Goal: Transaction & Acquisition: Purchase product/service

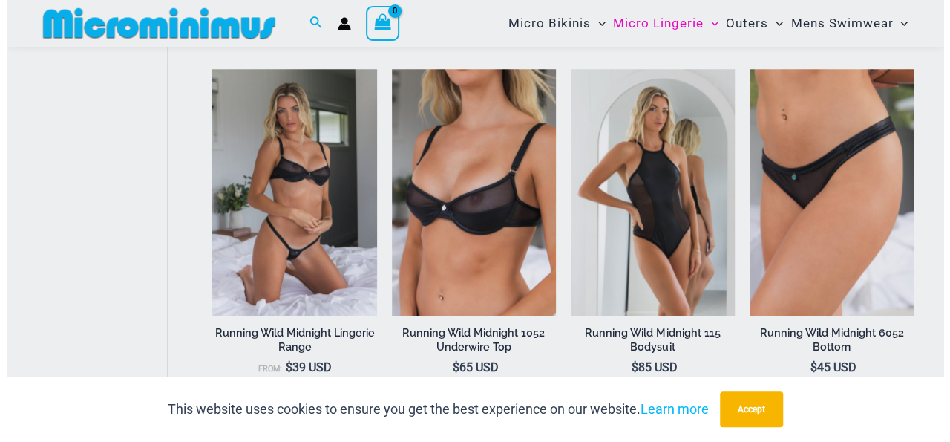
scroll to position [657, 0]
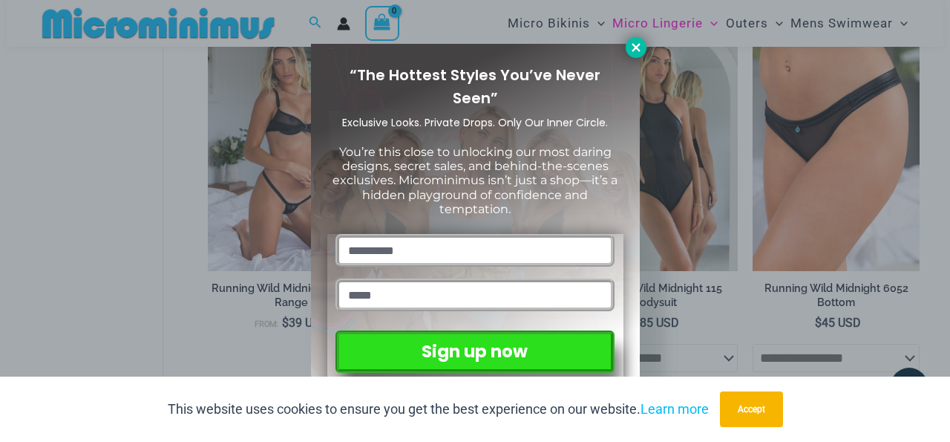
click at [630, 42] on icon at bounding box center [635, 47] width 13 height 13
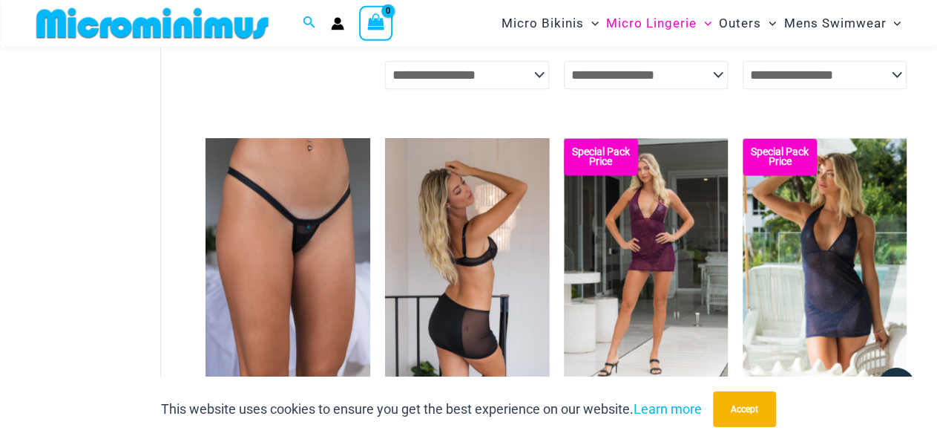
scroll to position [885, 0]
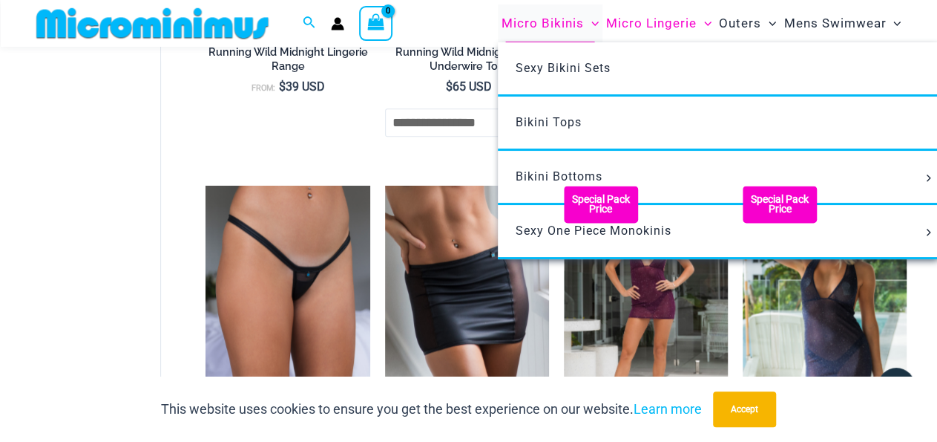
click at [528, 23] on span "Micro Bikinis" at bounding box center [543, 23] width 82 height 38
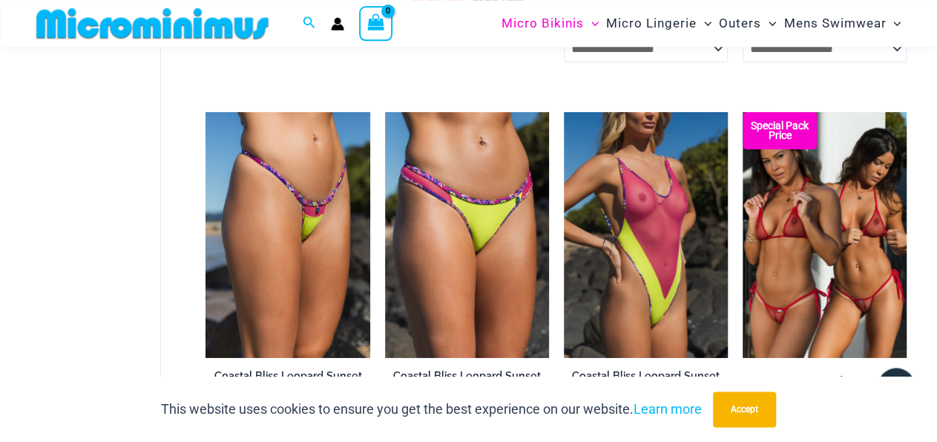
scroll to position [2456, 0]
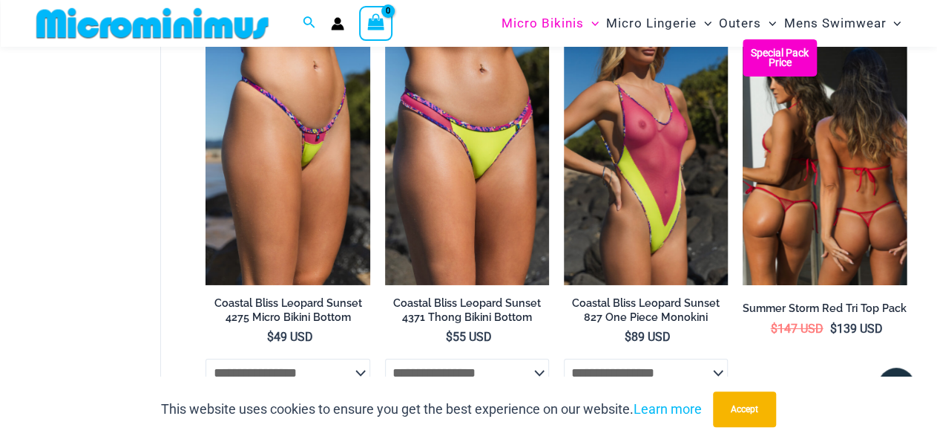
click at [764, 180] on img at bounding box center [825, 162] width 164 height 246
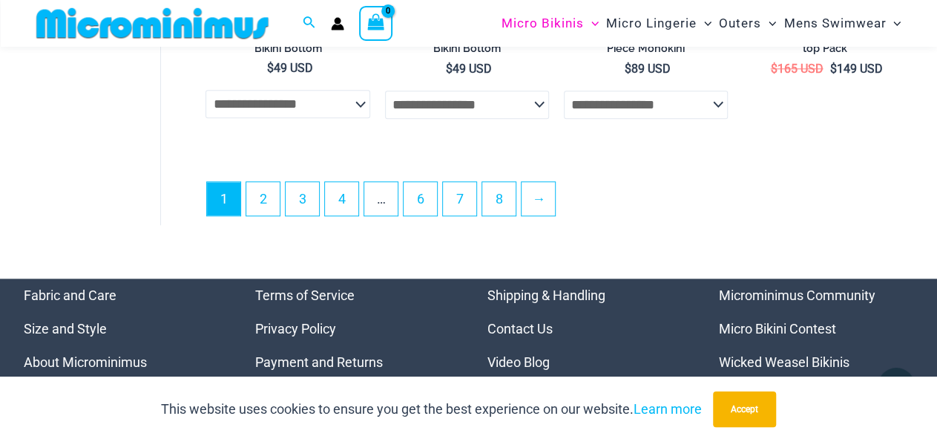
scroll to position [3537, 0]
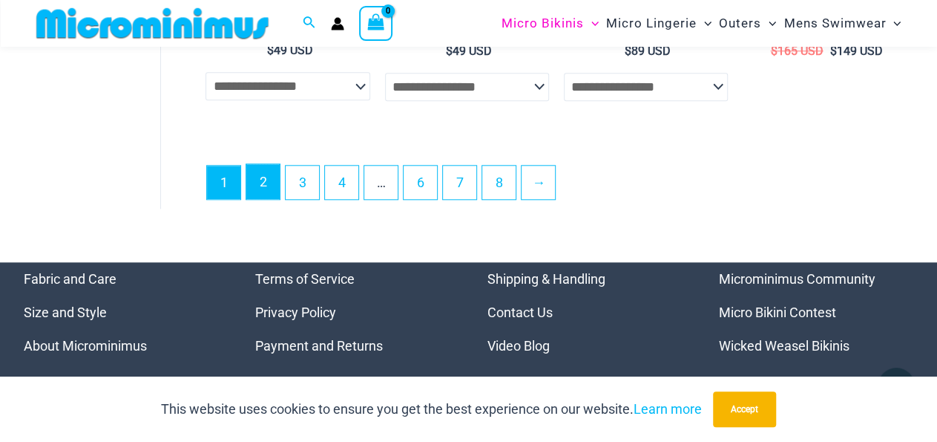
click at [271, 199] on link "2" at bounding box center [262, 181] width 33 height 35
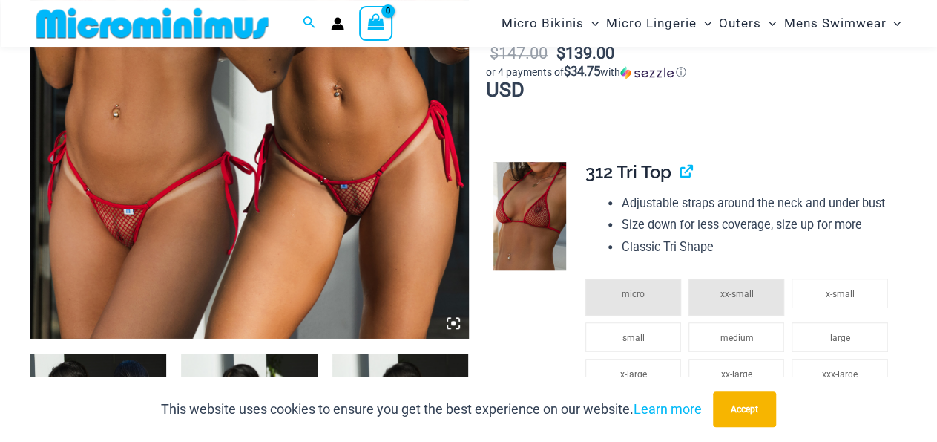
scroll to position [450, 0]
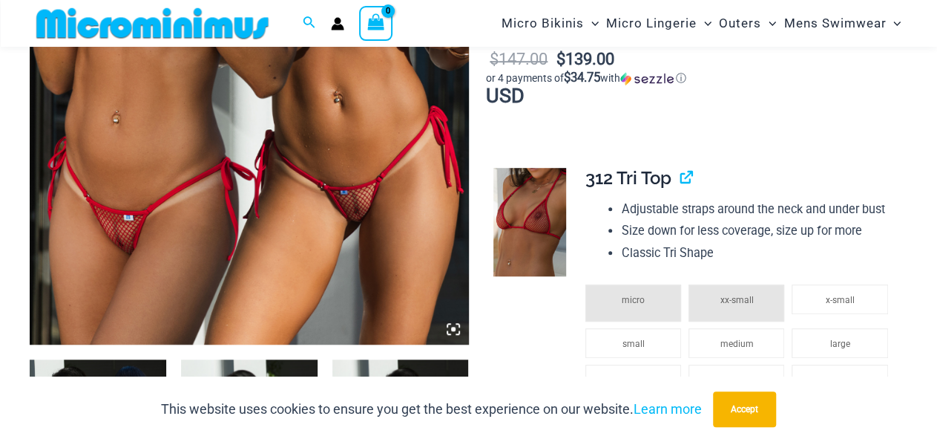
click at [358, 199] on img at bounding box center [249, 14] width 439 height 658
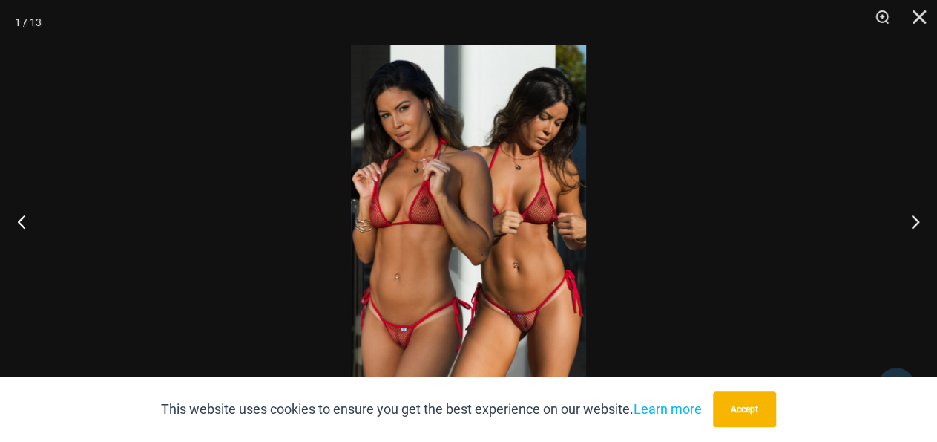
click at [522, 323] on img at bounding box center [468, 221] width 235 height 353
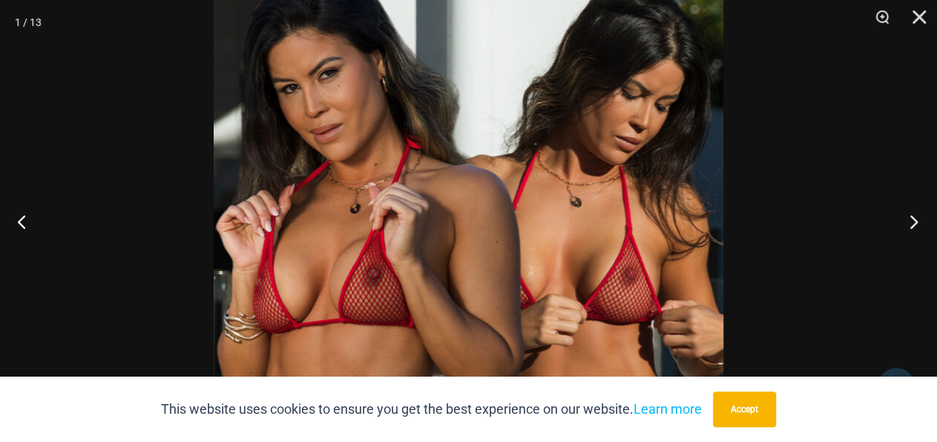
click at [914, 217] on button "Next" at bounding box center [910, 221] width 56 height 74
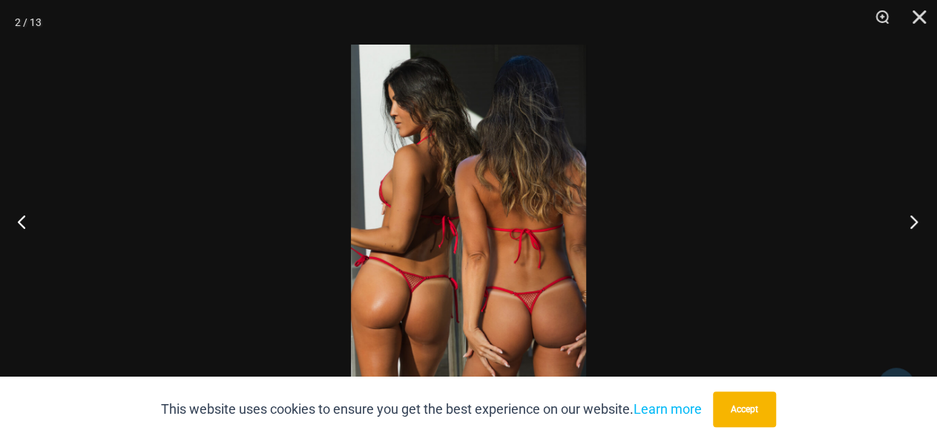
click at [914, 219] on button "Next" at bounding box center [910, 221] width 56 height 74
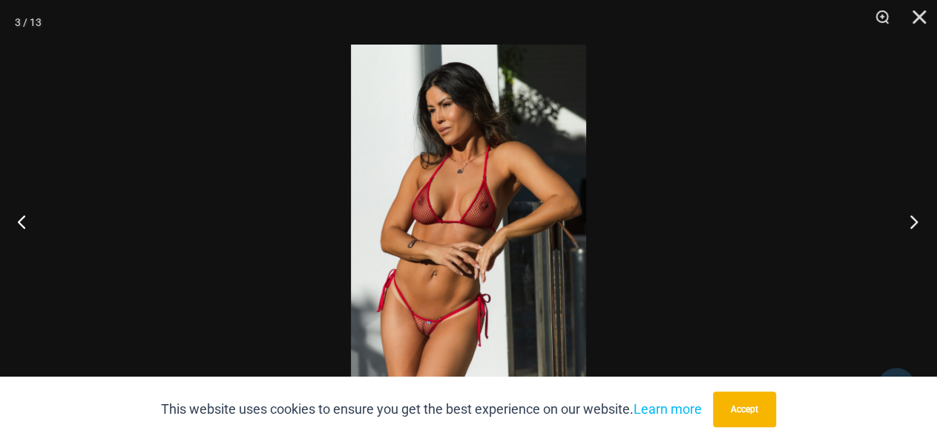
click at [914, 219] on button "Next" at bounding box center [910, 221] width 56 height 74
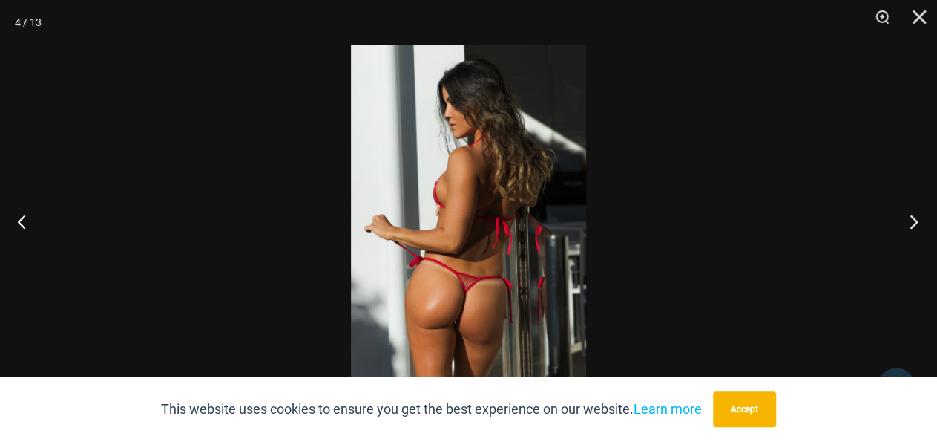
click at [914, 219] on button "Next" at bounding box center [910, 221] width 56 height 74
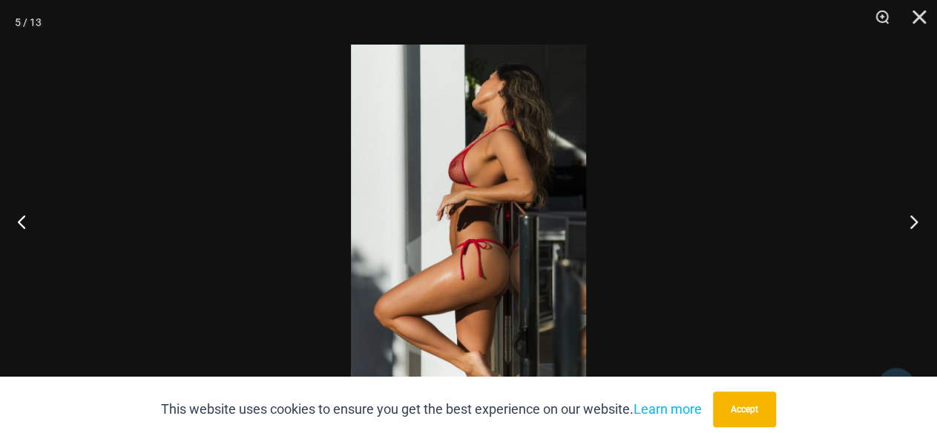
click at [914, 219] on button "Next" at bounding box center [910, 221] width 56 height 74
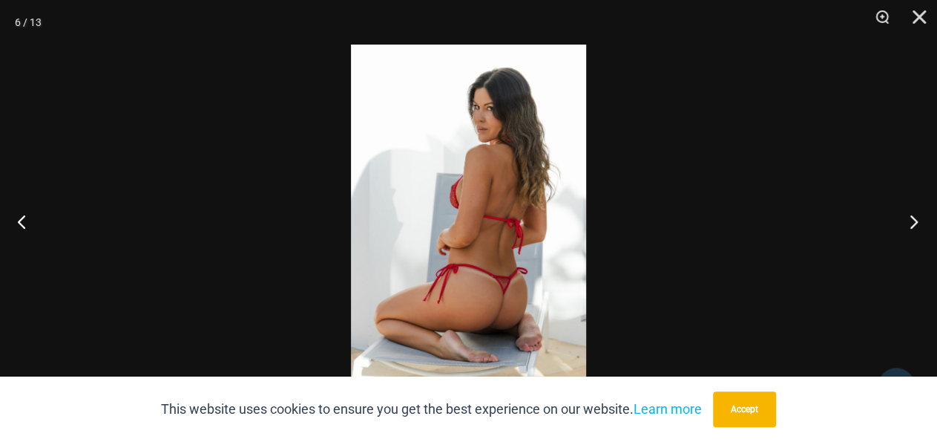
click at [914, 219] on button "Next" at bounding box center [910, 221] width 56 height 74
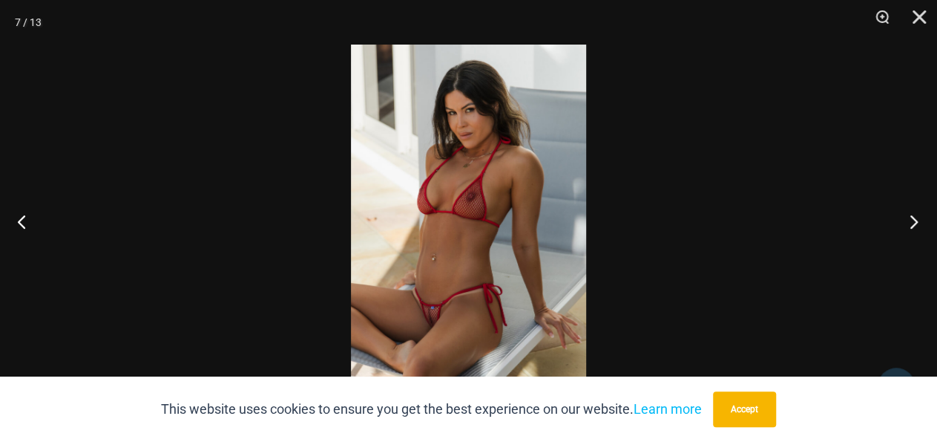
click at [914, 219] on button "Next" at bounding box center [910, 221] width 56 height 74
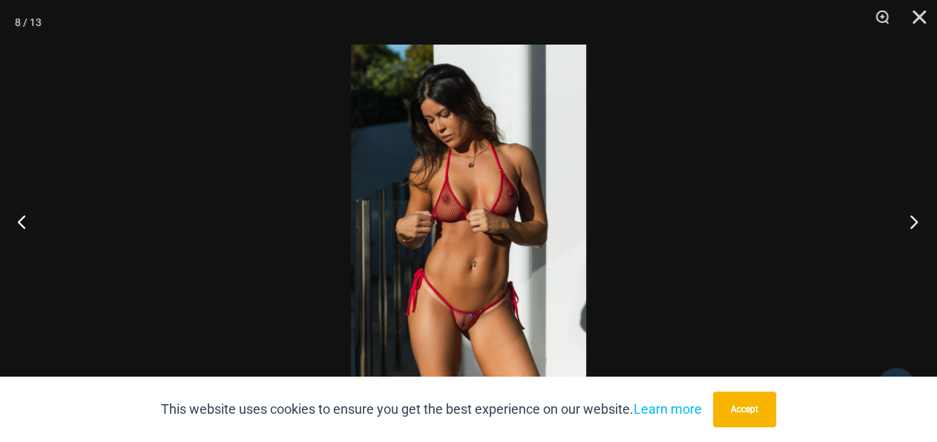
click at [914, 219] on button "Next" at bounding box center [910, 221] width 56 height 74
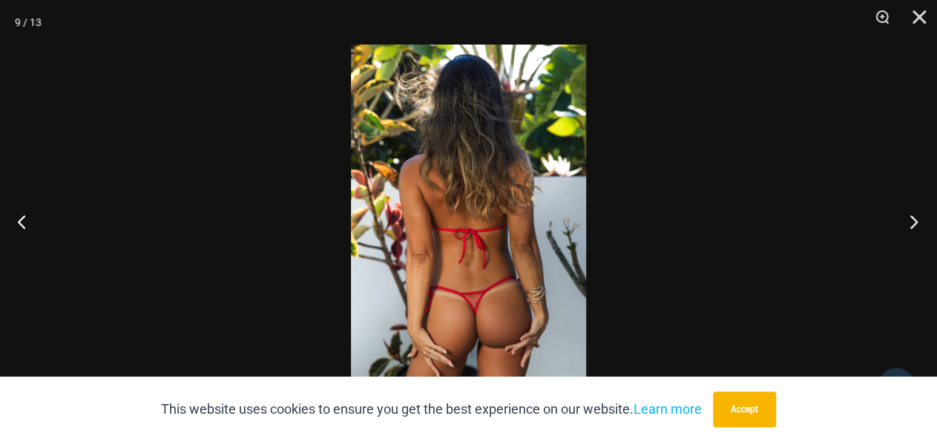
click at [914, 219] on button "Next" at bounding box center [910, 221] width 56 height 74
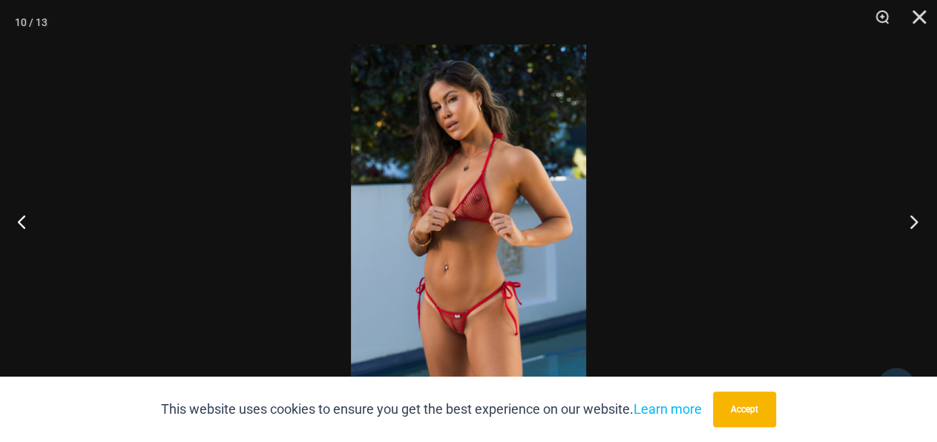
click at [914, 219] on button "Next" at bounding box center [910, 221] width 56 height 74
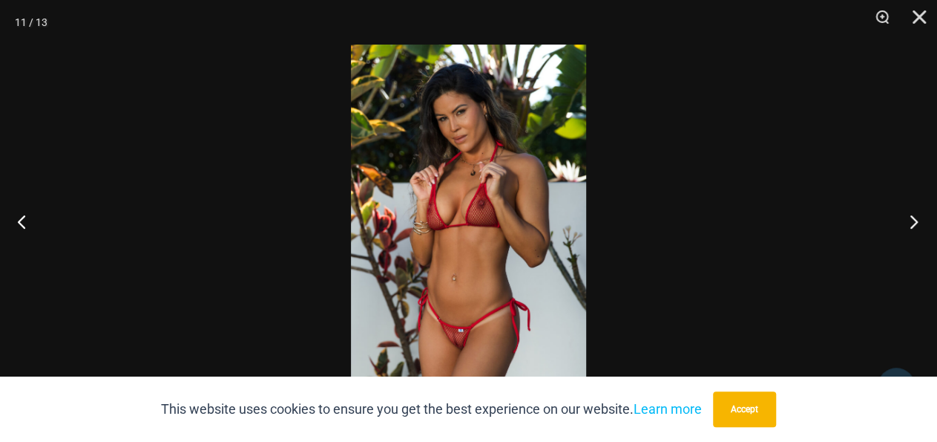
click at [914, 219] on button "Next" at bounding box center [910, 221] width 56 height 74
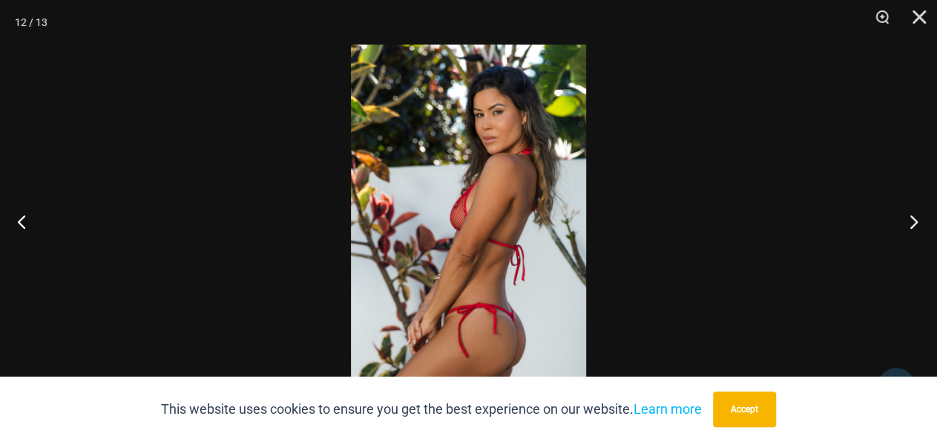
click at [914, 219] on button "Next" at bounding box center [910, 221] width 56 height 74
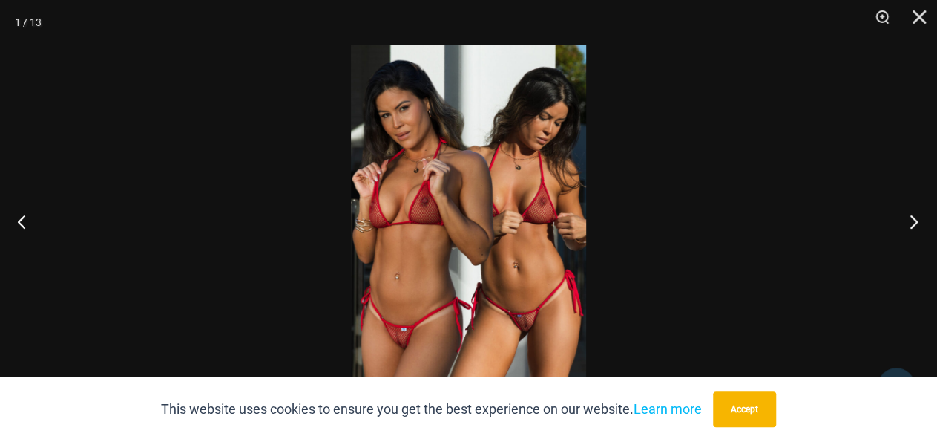
click at [914, 219] on button "Next" at bounding box center [910, 221] width 56 height 74
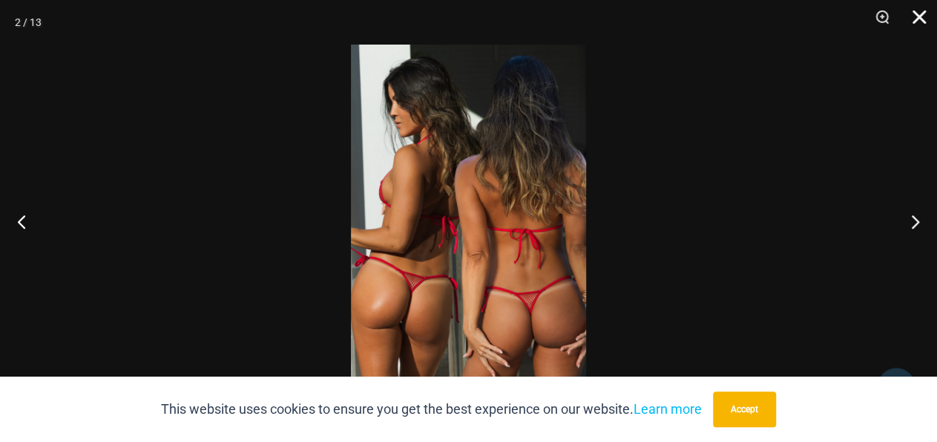
click at [909, 19] on button "Close" at bounding box center [914, 22] width 37 height 45
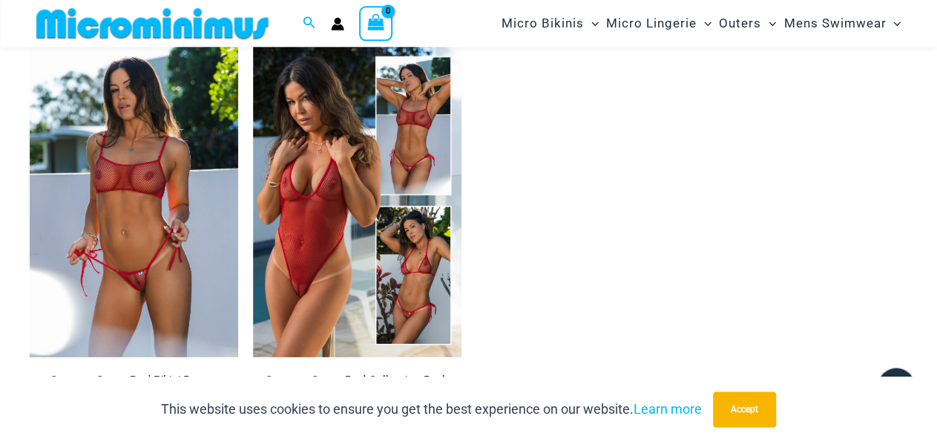
scroll to position [2302, 0]
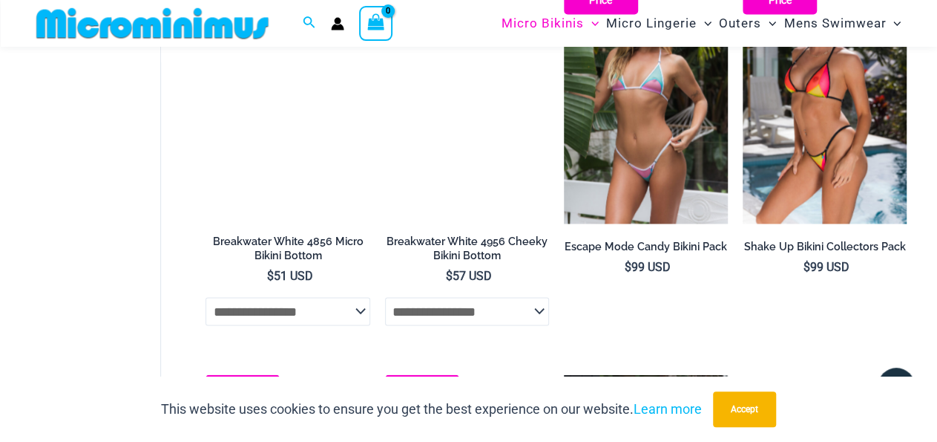
scroll to position [1302, 0]
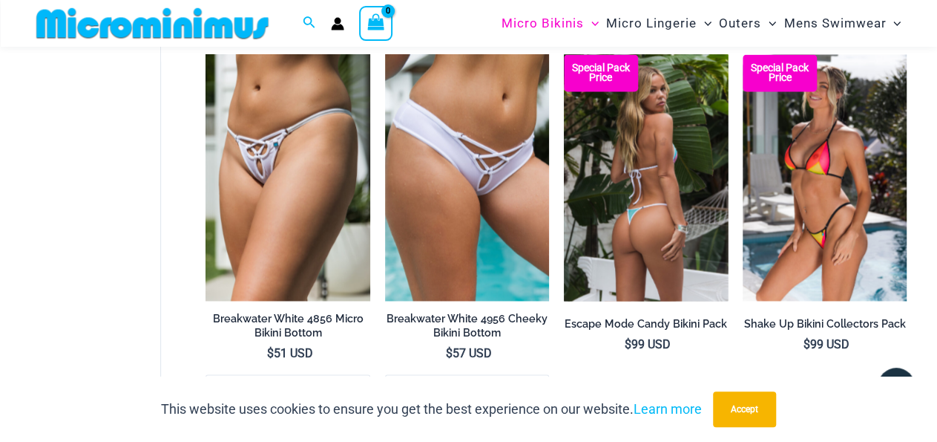
click at [642, 161] on img at bounding box center [646, 177] width 164 height 246
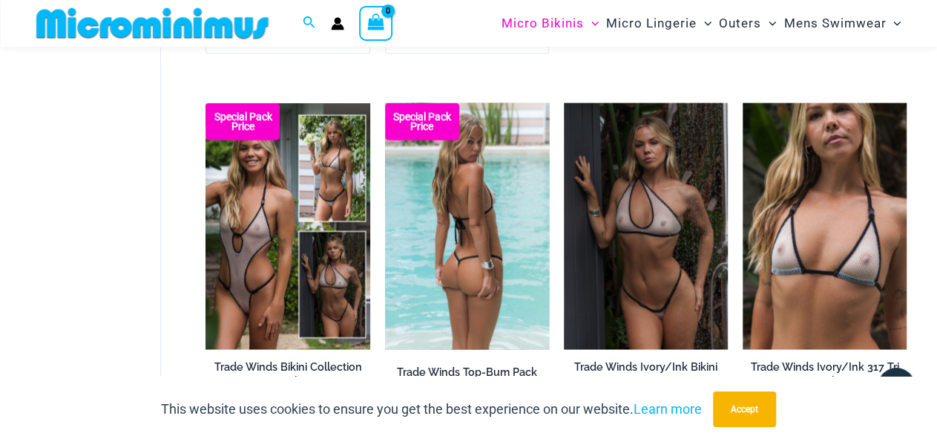
scroll to position [1688, 0]
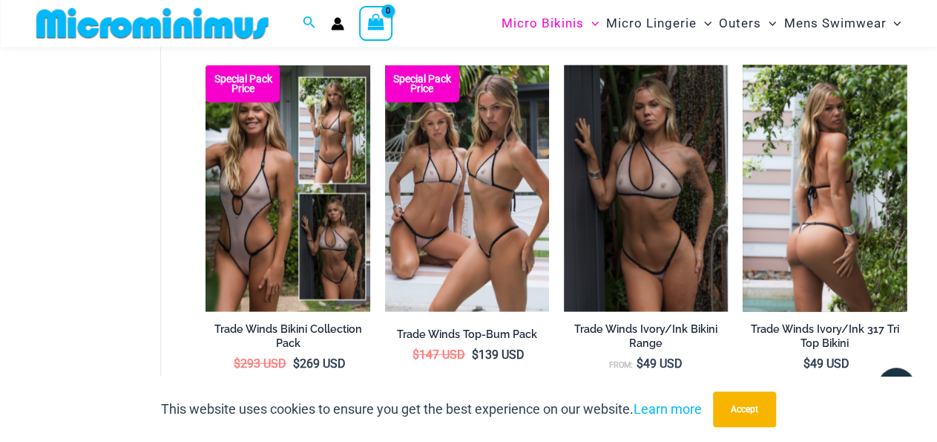
click at [776, 204] on img at bounding box center [825, 188] width 164 height 246
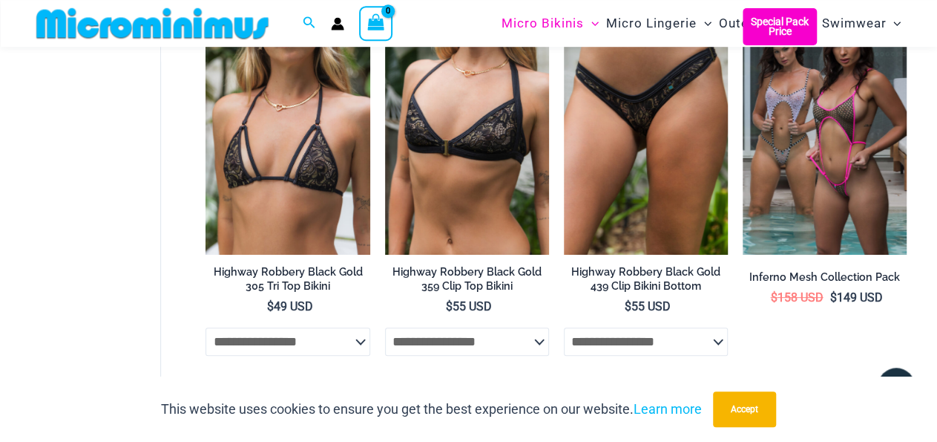
scroll to position [3231, 0]
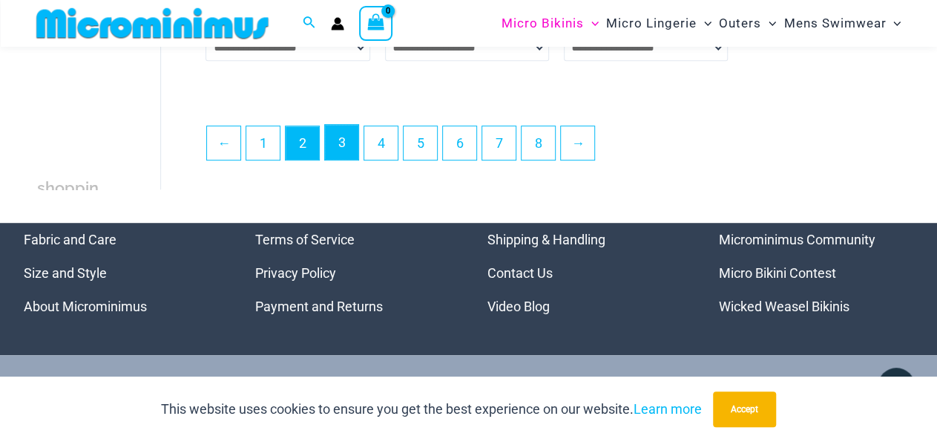
click at [341, 139] on link "3" at bounding box center [341, 142] width 33 height 35
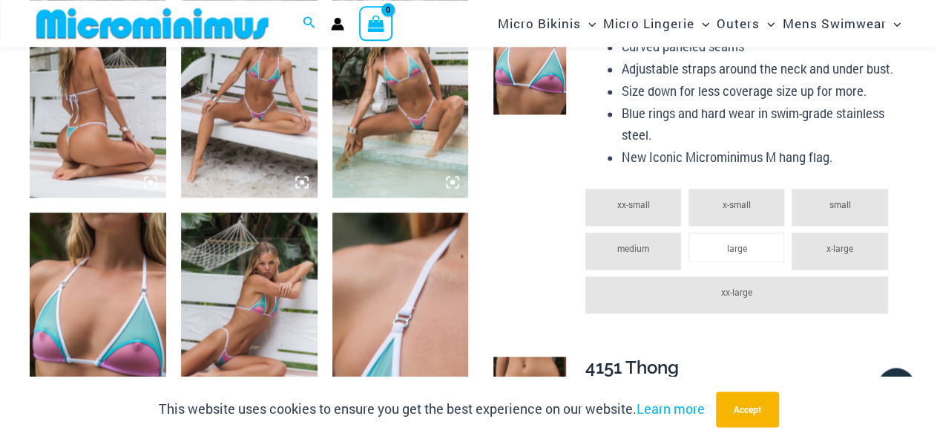
scroll to position [1147, 0]
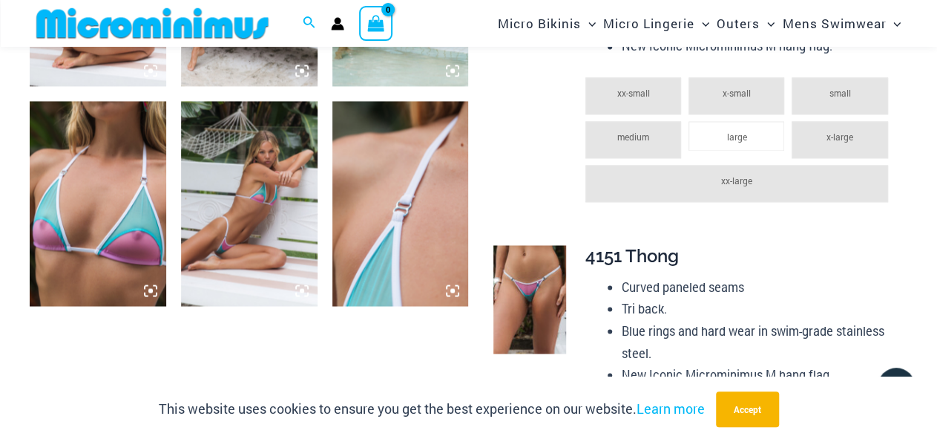
click at [139, 235] on img at bounding box center [98, 203] width 137 height 205
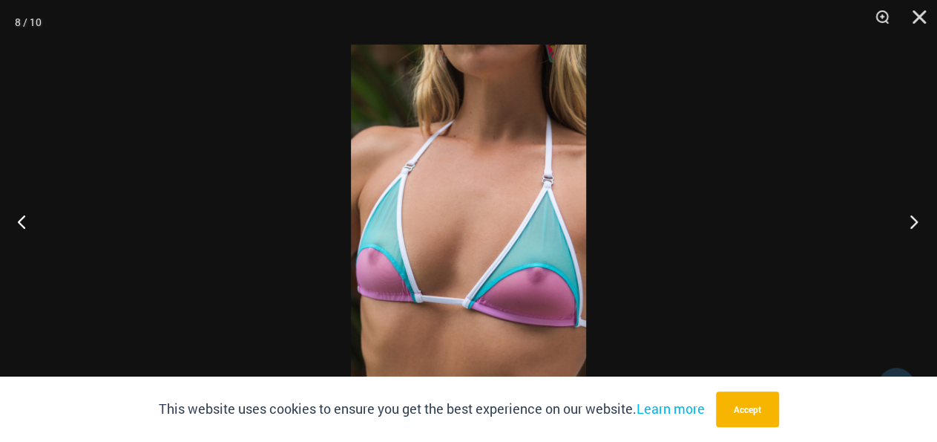
click at [911, 212] on button "Next" at bounding box center [910, 221] width 56 height 74
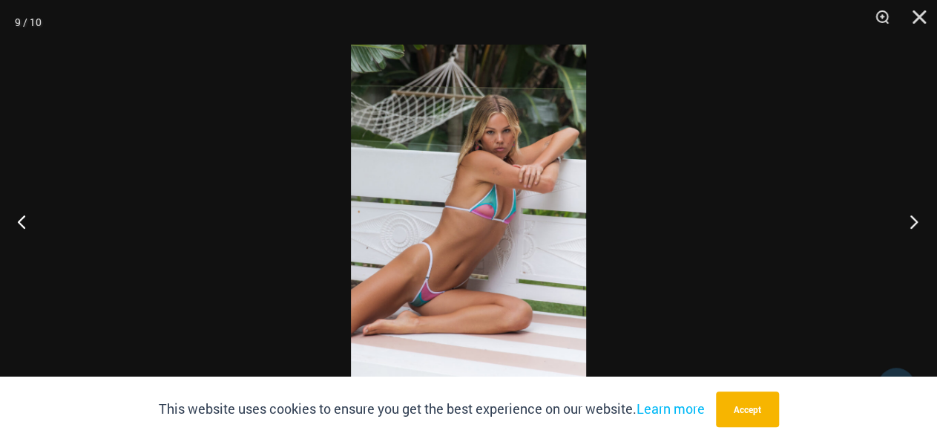
click at [908, 220] on button "Next" at bounding box center [910, 221] width 56 height 74
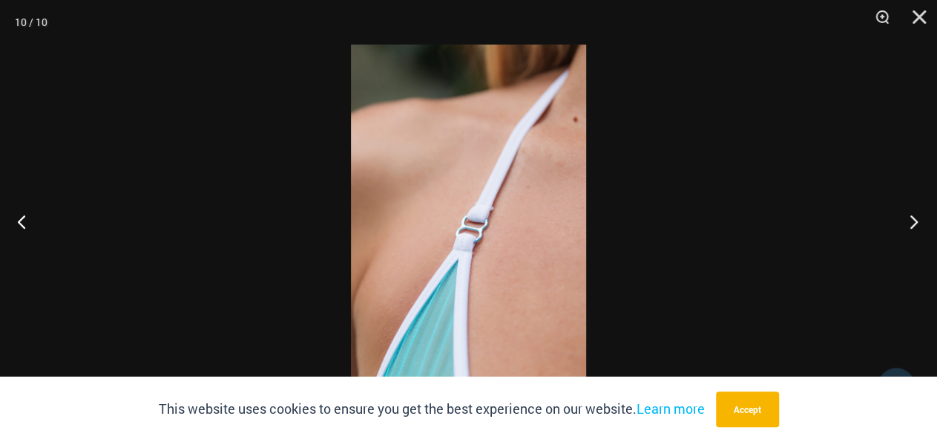
click at [908, 220] on button "Next" at bounding box center [910, 221] width 56 height 74
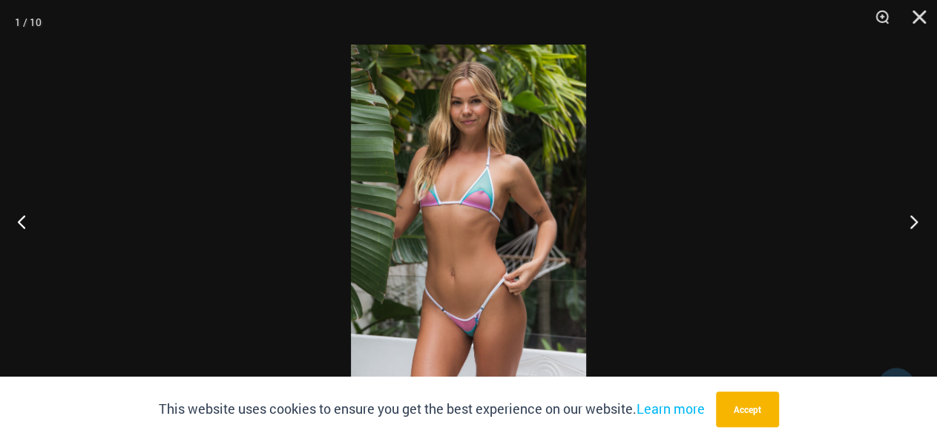
click at [908, 220] on button "Next" at bounding box center [910, 221] width 56 height 74
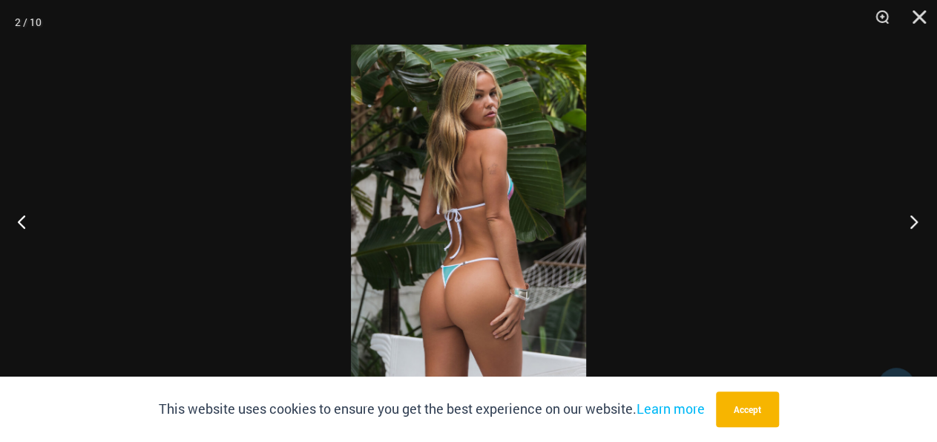
click at [908, 220] on button "Next" at bounding box center [910, 221] width 56 height 74
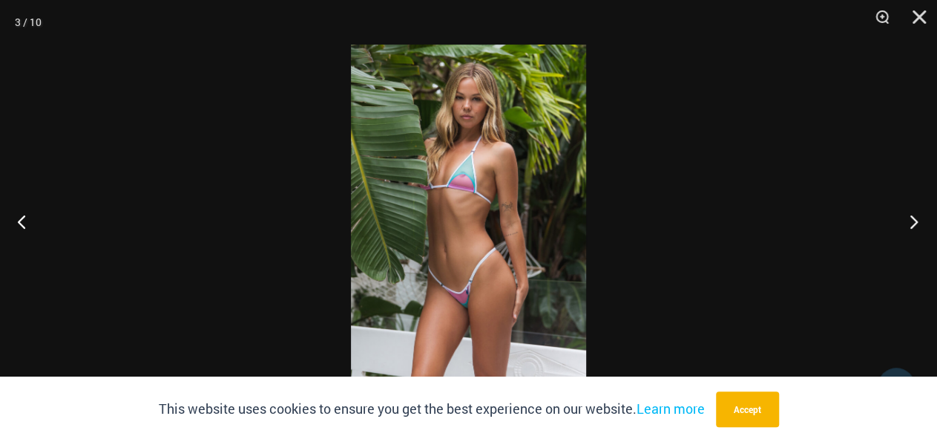
click at [908, 220] on button "Next" at bounding box center [910, 221] width 56 height 74
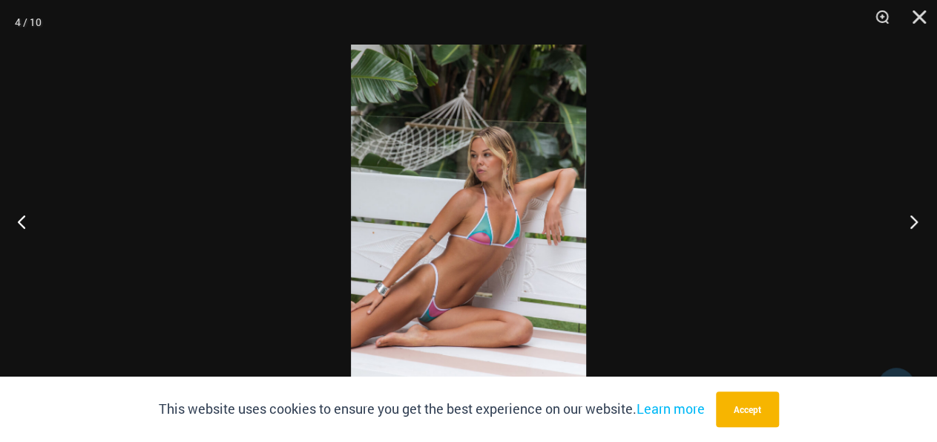
click at [908, 220] on button "Next" at bounding box center [910, 221] width 56 height 74
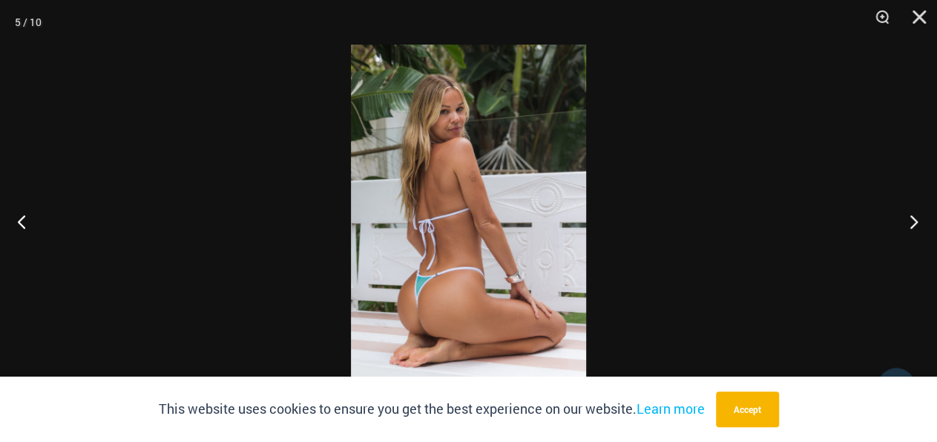
click at [908, 220] on button "Next" at bounding box center [910, 221] width 56 height 74
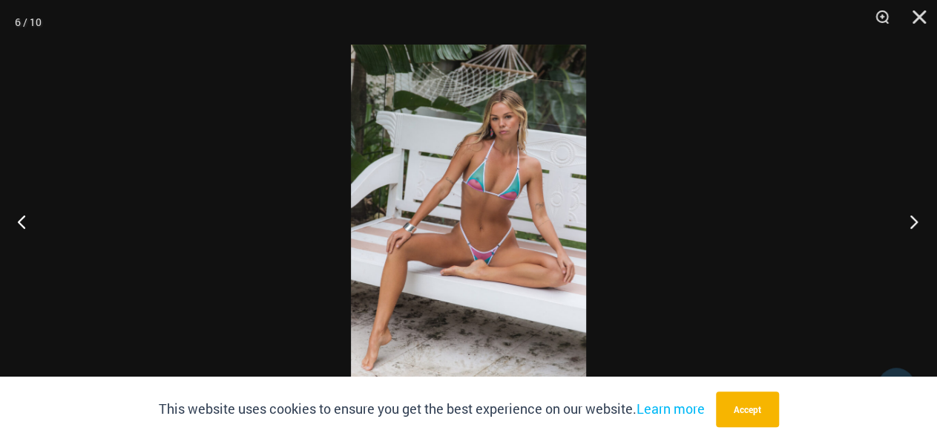
click at [908, 220] on button "Next" at bounding box center [910, 221] width 56 height 74
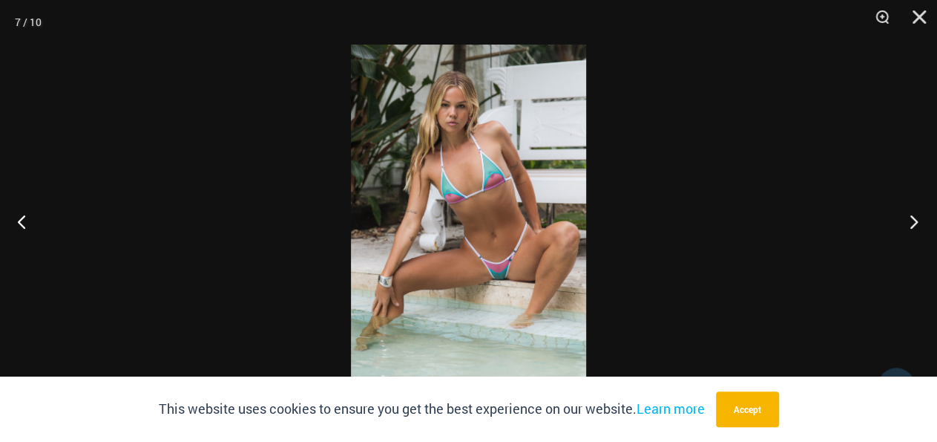
click at [908, 220] on button "Next" at bounding box center [910, 221] width 56 height 74
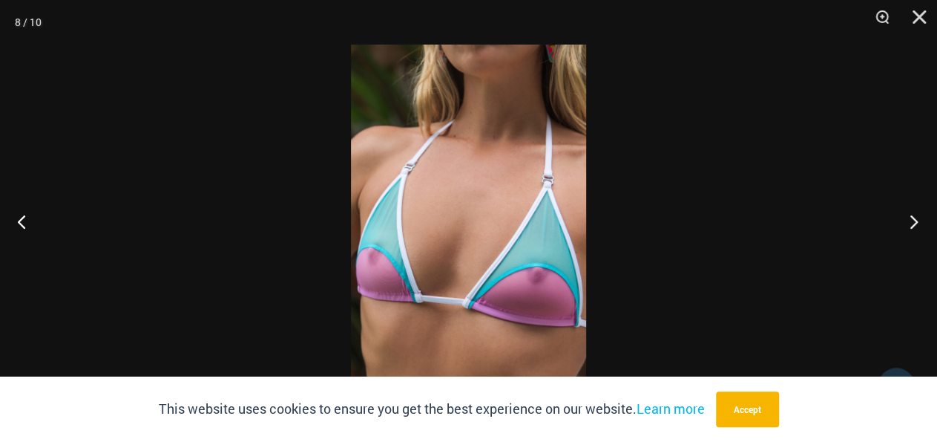
click at [908, 220] on button "Next" at bounding box center [910, 221] width 56 height 74
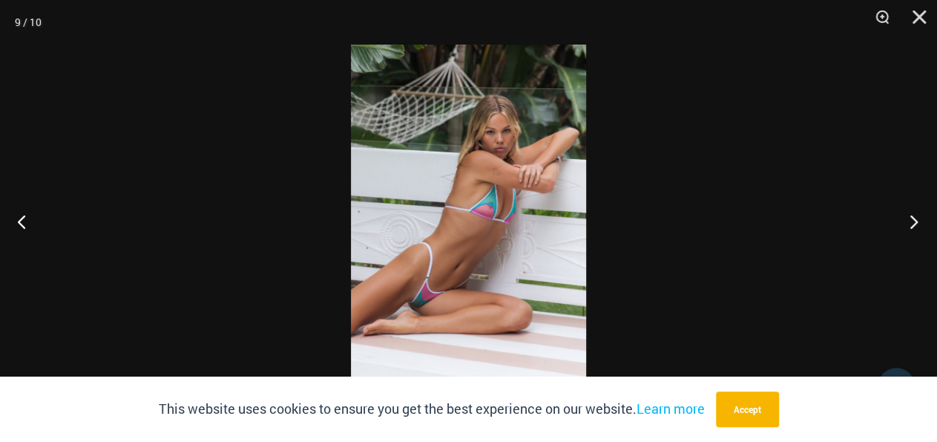
click at [908, 220] on button "Next" at bounding box center [910, 221] width 56 height 74
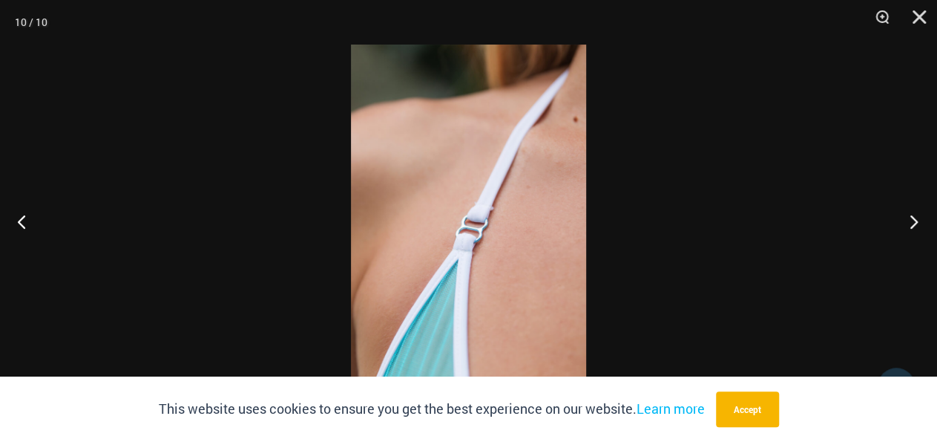
click at [908, 220] on button "Next" at bounding box center [910, 221] width 56 height 74
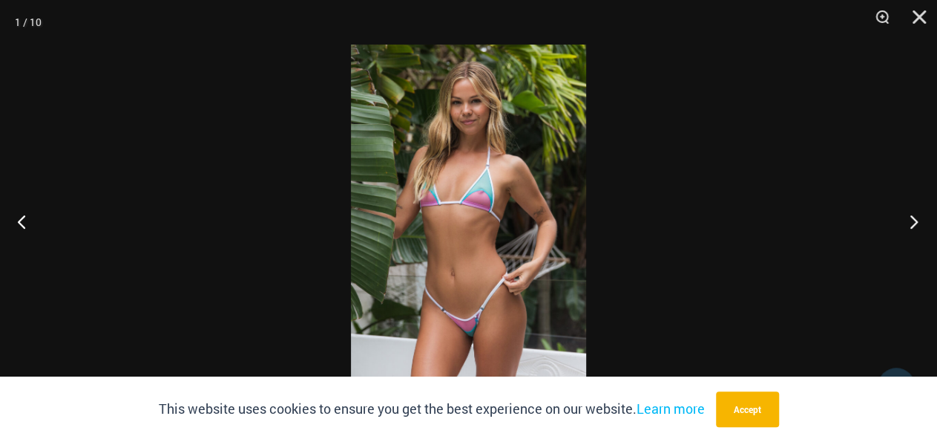
click at [908, 220] on button "Next" at bounding box center [910, 221] width 56 height 74
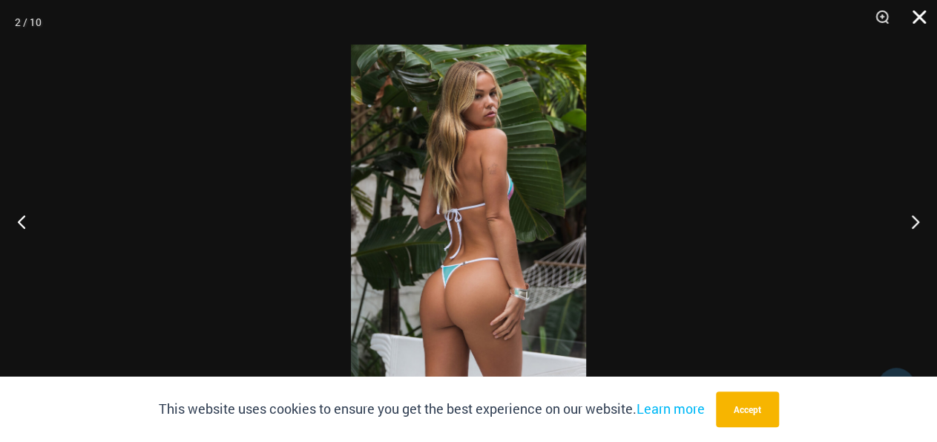
click at [918, 19] on button "Close" at bounding box center [914, 22] width 37 height 45
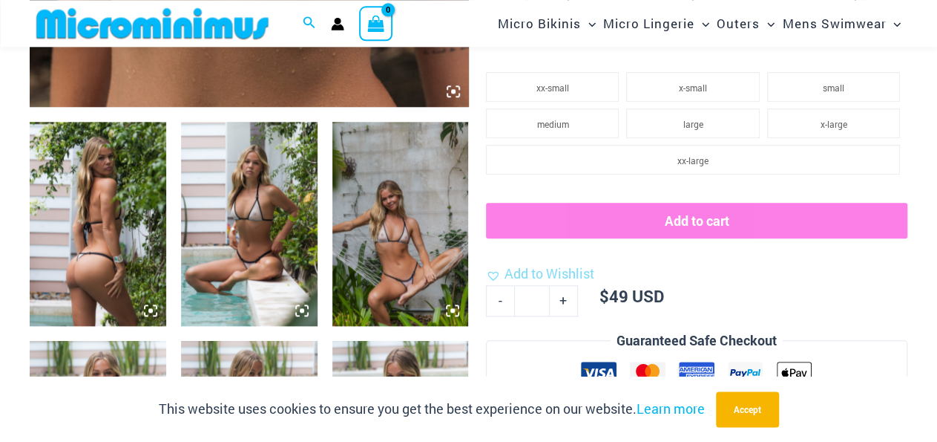
scroll to position [681, 0]
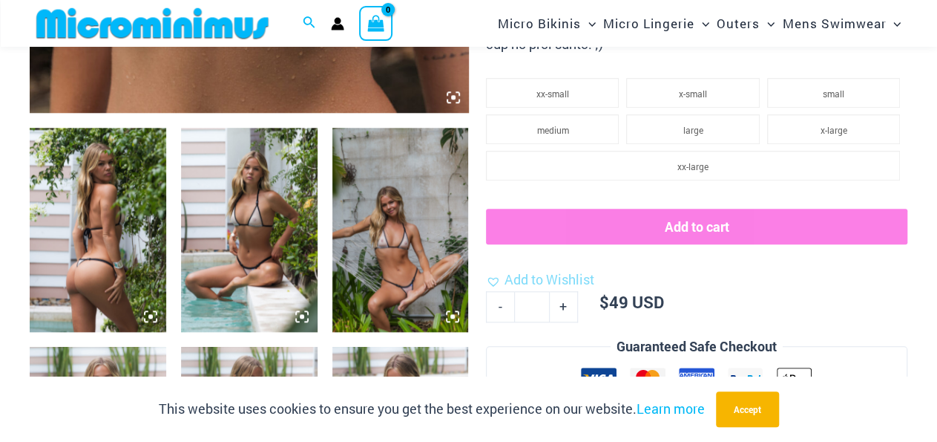
click at [106, 266] on img at bounding box center [98, 230] width 137 height 205
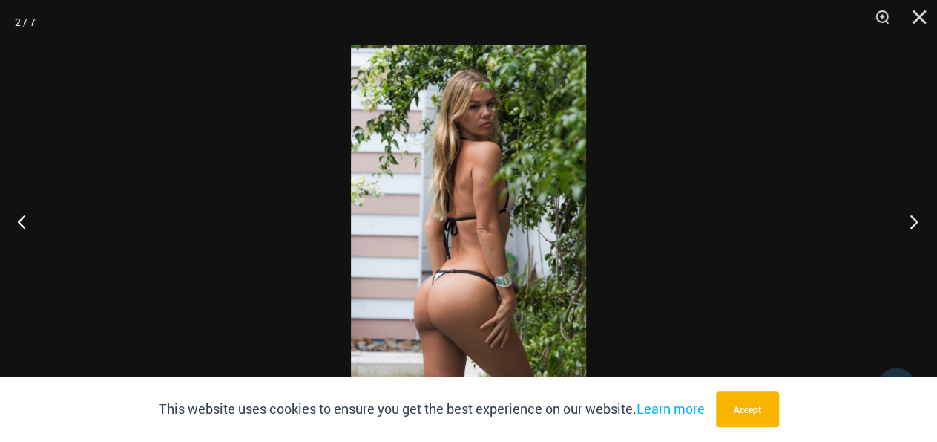
click at [910, 225] on button "Next" at bounding box center [910, 221] width 56 height 74
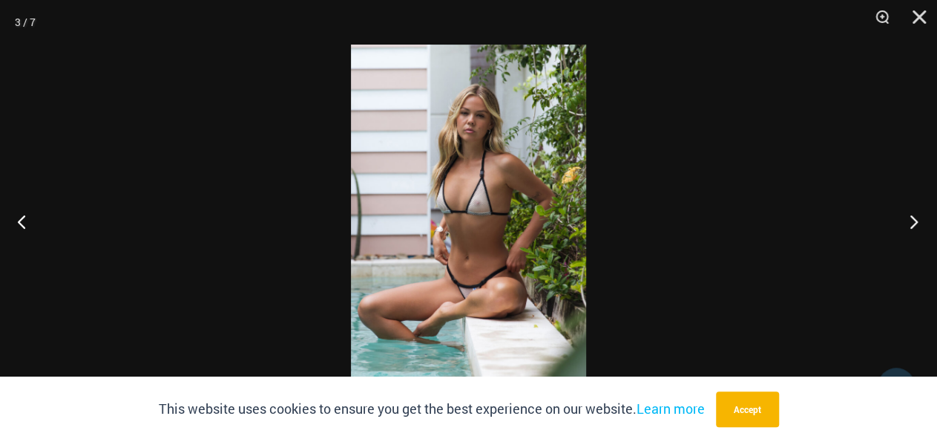
click at [910, 225] on button "Next" at bounding box center [910, 221] width 56 height 74
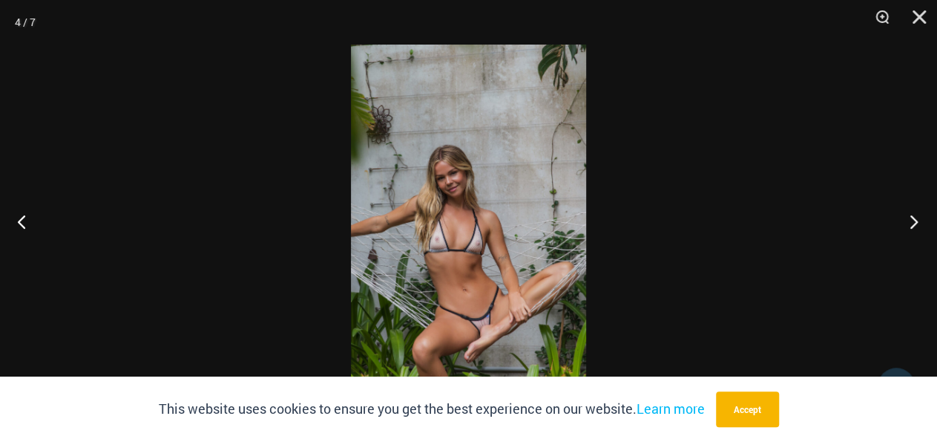
click at [910, 225] on button "Next" at bounding box center [910, 221] width 56 height 74
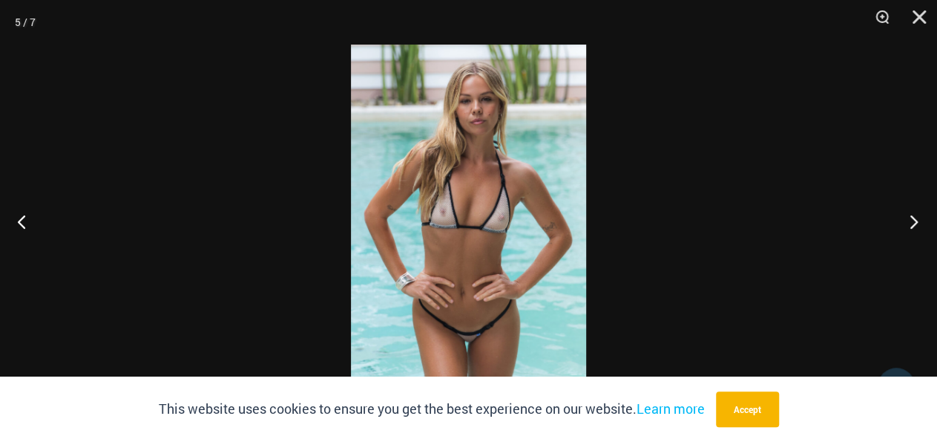
click at [910, 225] on button "Next" at bounding box center [910, 221] width 56 height 74
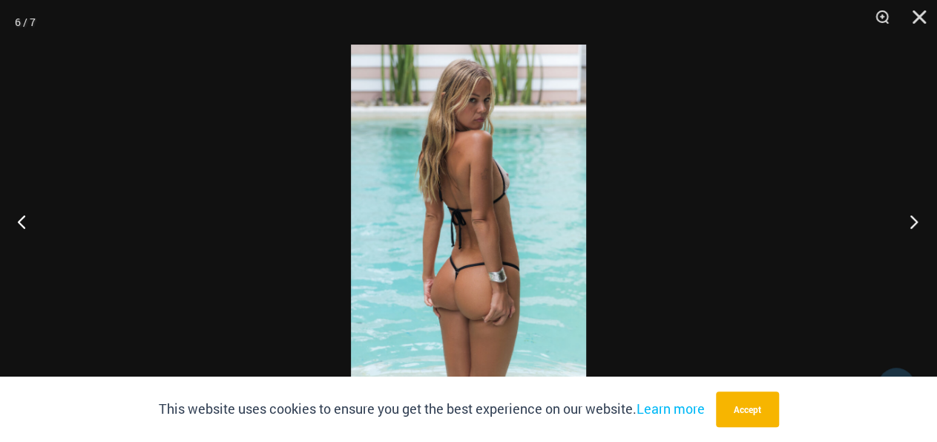
click at [910, 225] on button "Next" at bounding box center [910, 221] width 56 height 74
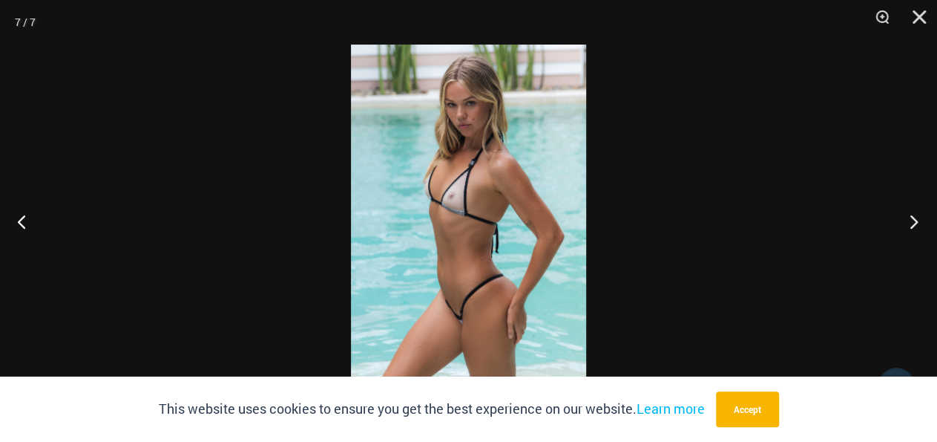
click at [910, 225] on button "Next" at bounding box center [910, 221] width 56 height 74
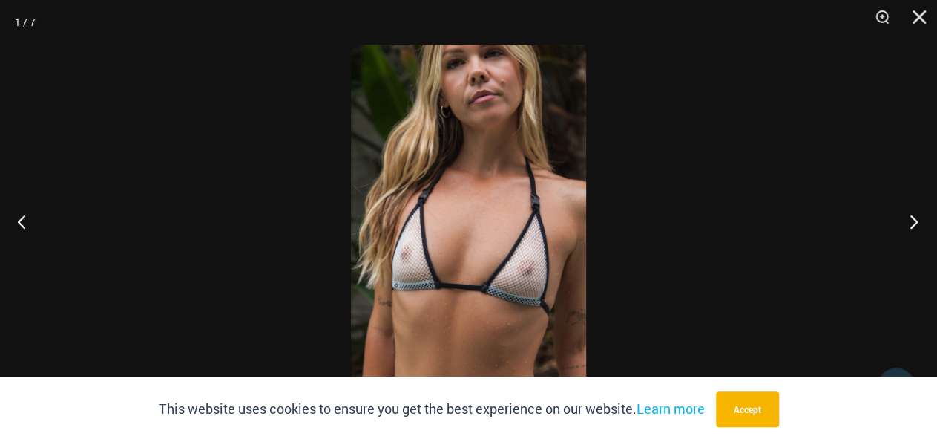
click at [910, 225] on button "Next" at bounding box center [910, 221] width 56 height 74
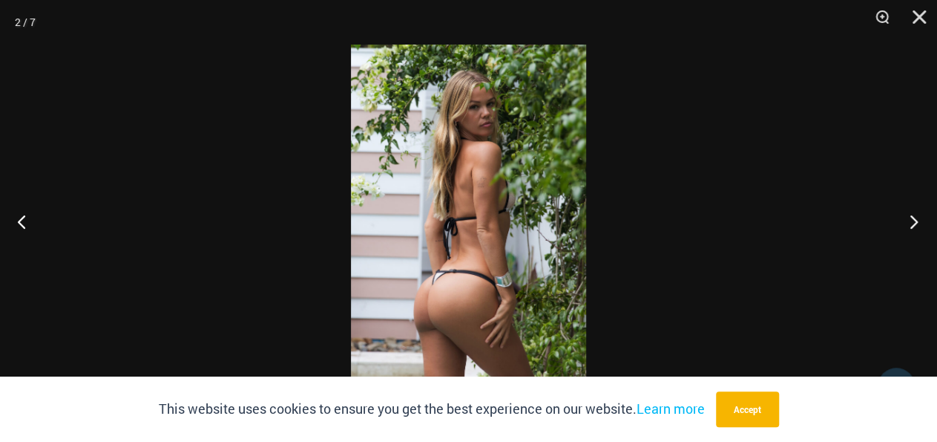
click at [910, 225] on button "Next" at bounding box center [910, 221] width 56 height 74
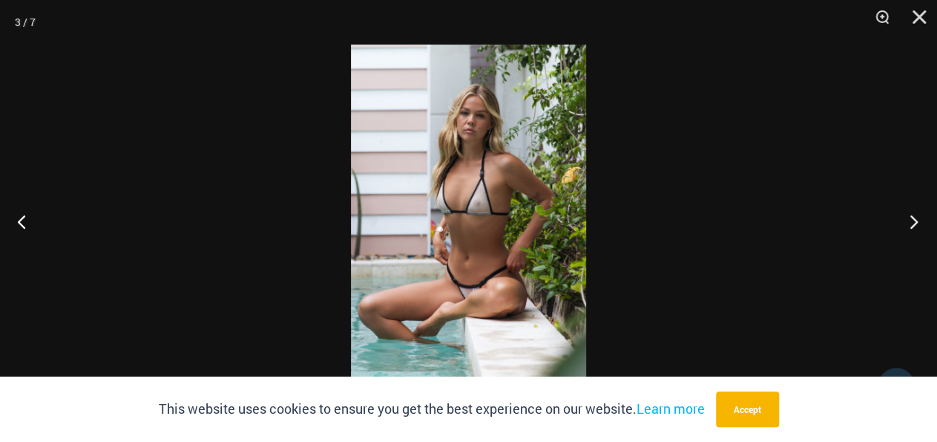
click at [910, 225] on button "Next" at bounding box center [910, 221] width 56 height 74
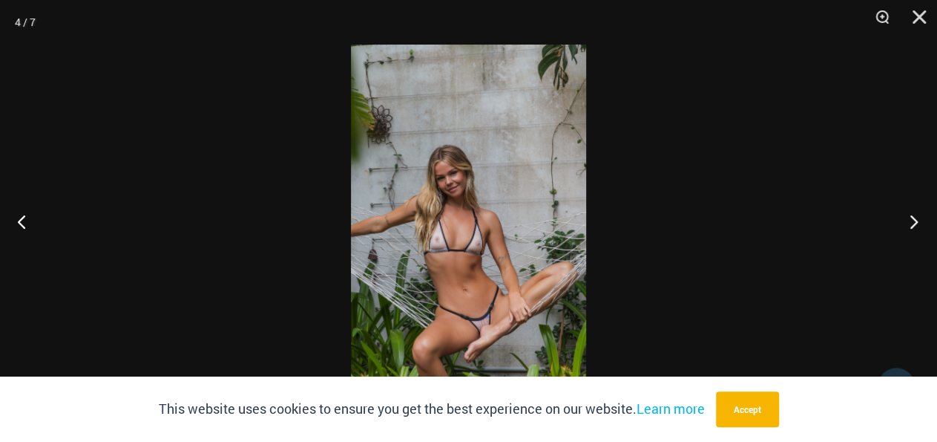
click at [910, 225] on button "Next" at bounding box center [910, 221] width 56 height 74
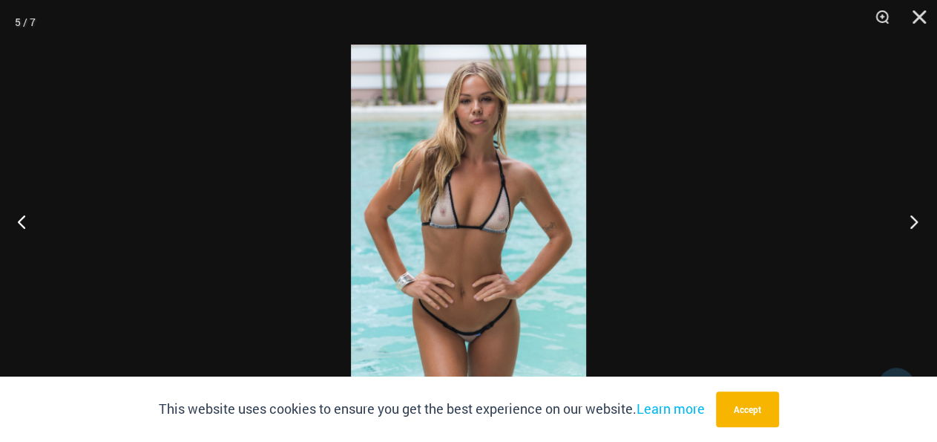
click at [910, 225] on button "Next" at bounding box center [910, 221] width 56 height 74
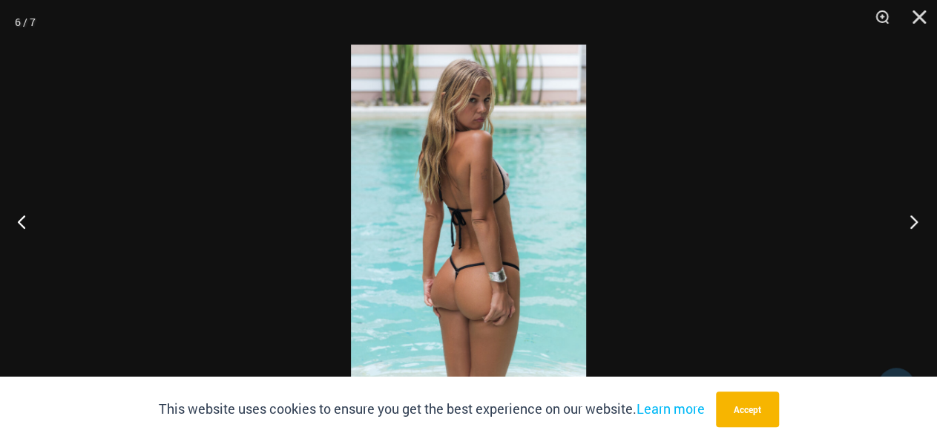
click at [910, 225] on button "Next" at bounding box center [910, 221] width 56 height 74
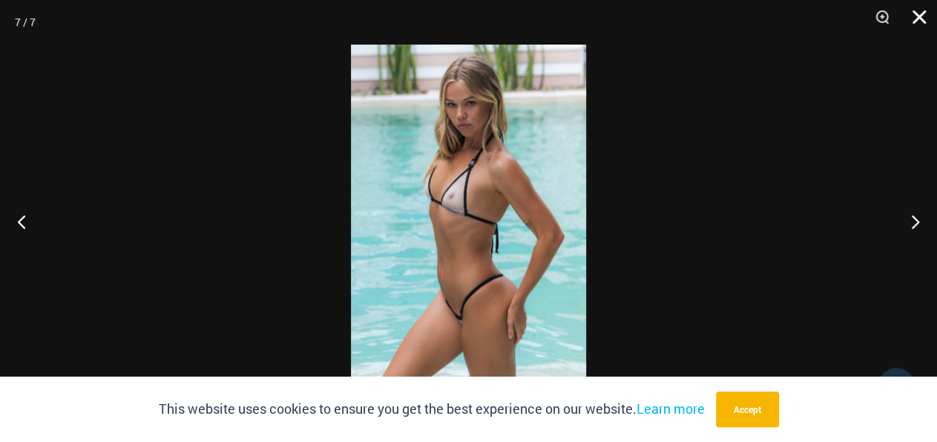
click at [911, 20] on button "Close" at bounding box center [914, 22] width 37 height 45
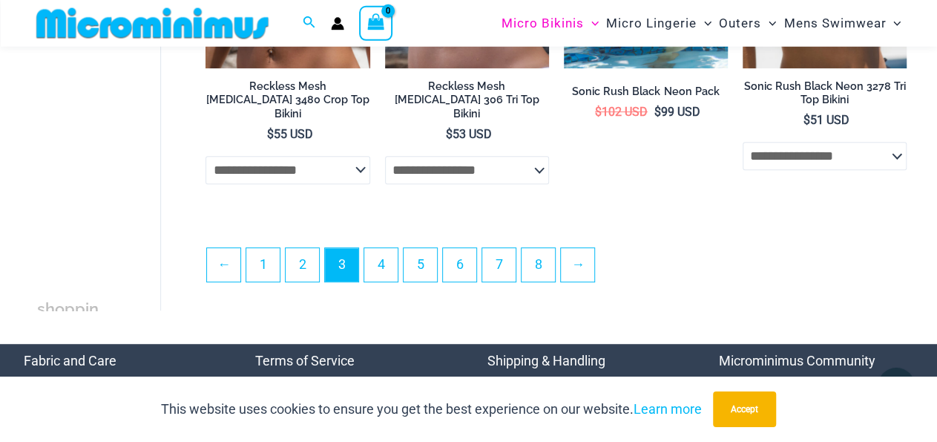
scroll to position [3241, 0]
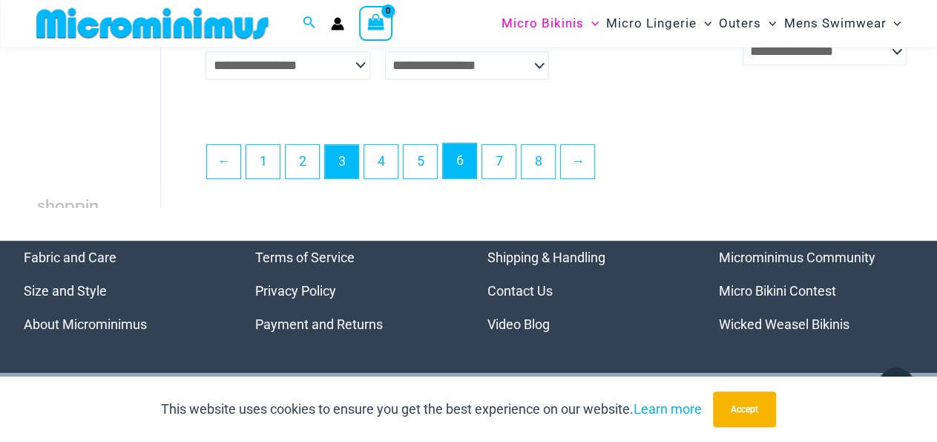
click at [452, 143] on link "6" at bounding box center [459, 160] width 33 height 35
